Goal: Go to known website: Go to known website

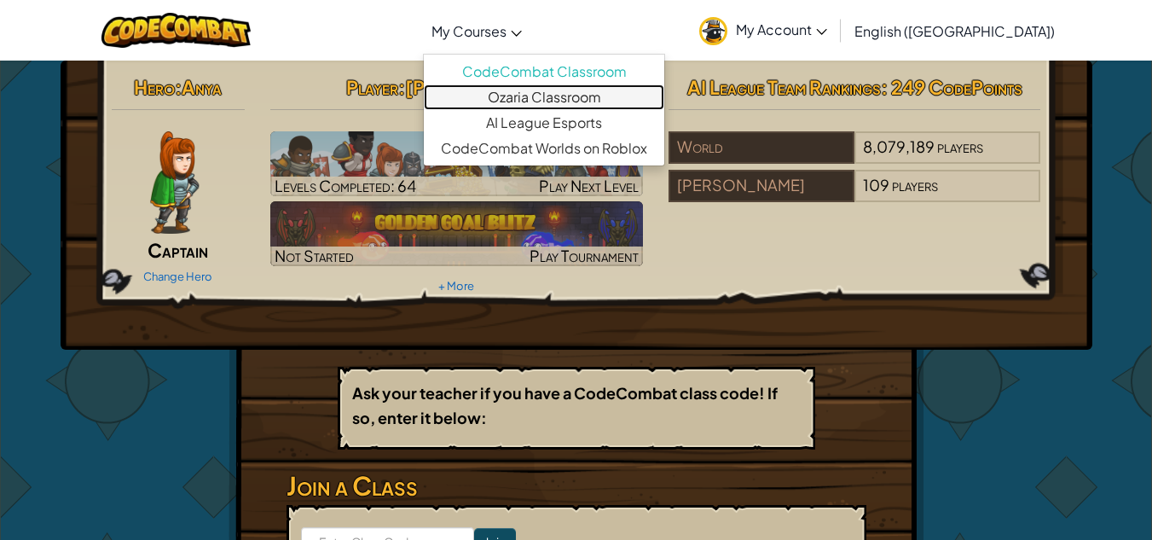
click at [579, 90] on link "Ozaria Classroom" at bounding box center [544, 97] width 240 height 26
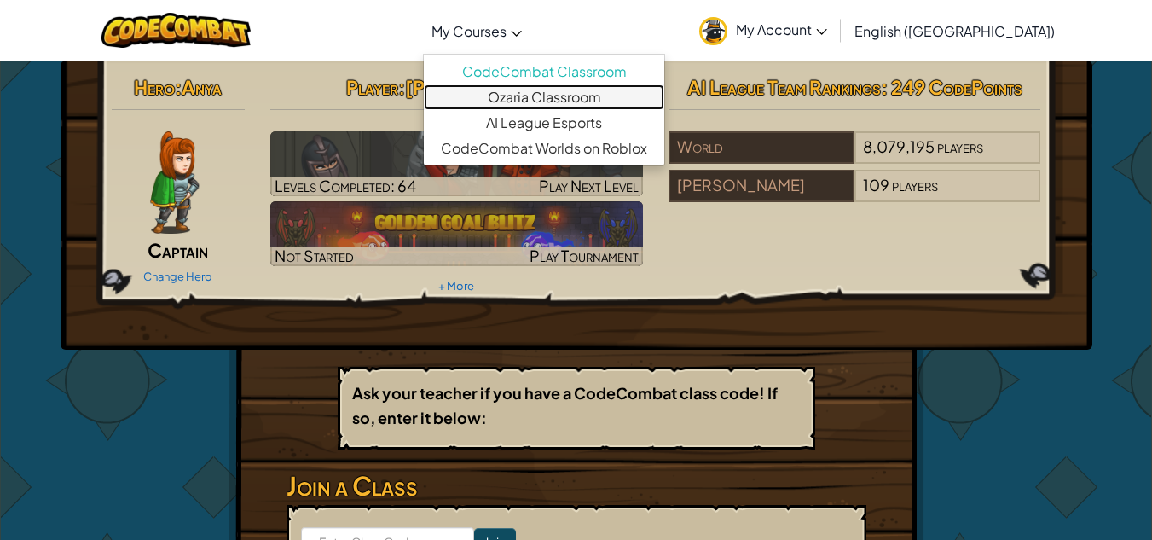
click at [576, 95] on link "Ozaria Classroom" at bounding box center [544, 97] width 240 height 26
